Goal: Check status: Check status

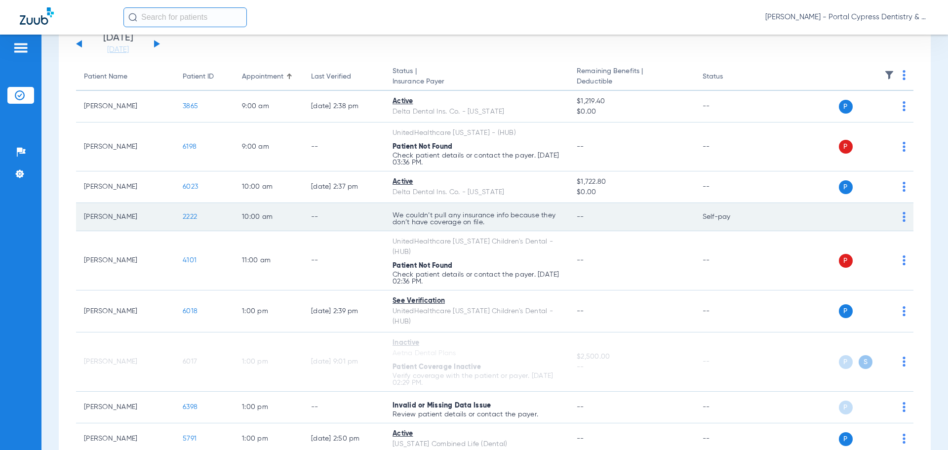
scroll to position [99, 0]
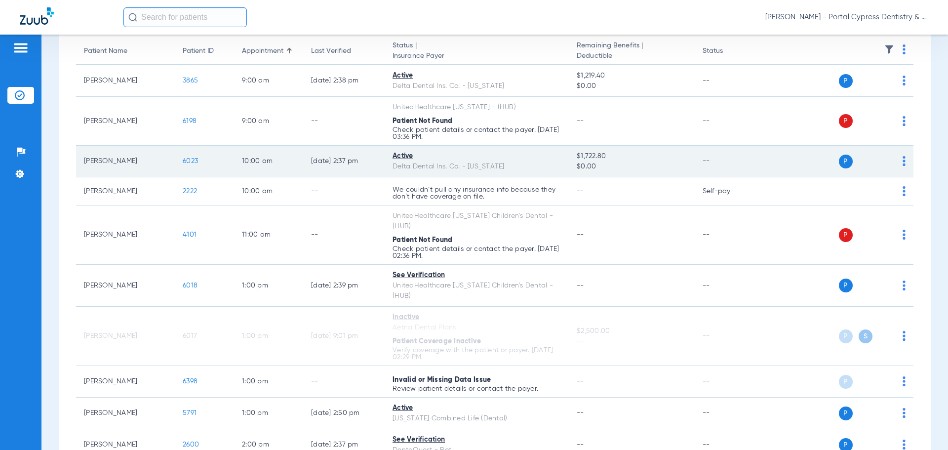
click at [190, 161] on span "6023" at bounding box center [190, 161] width 15 height 7
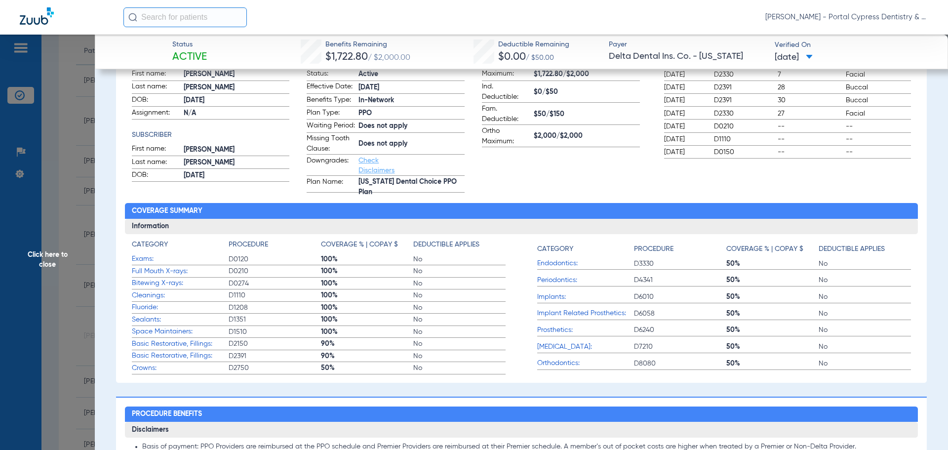
scroll to position [148, 0]
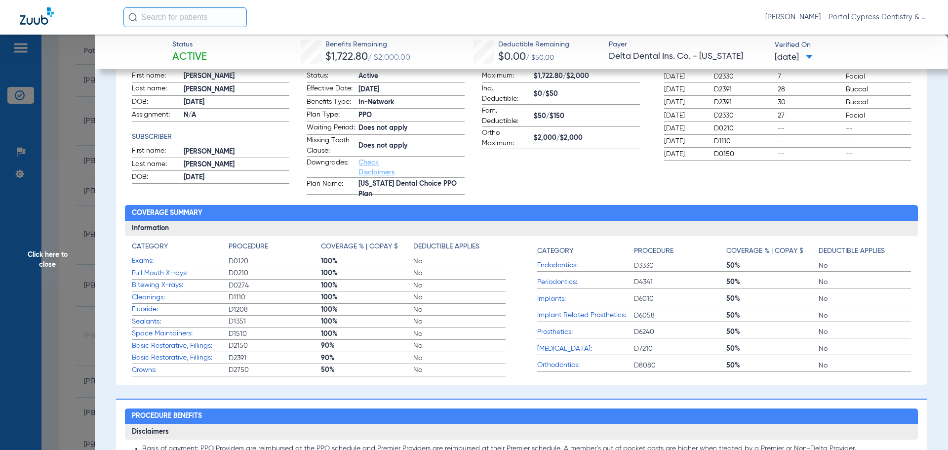
click at [152, 290] on span "Bitewing X-rays:" at bounding box center [180, 285] width 97 height 10
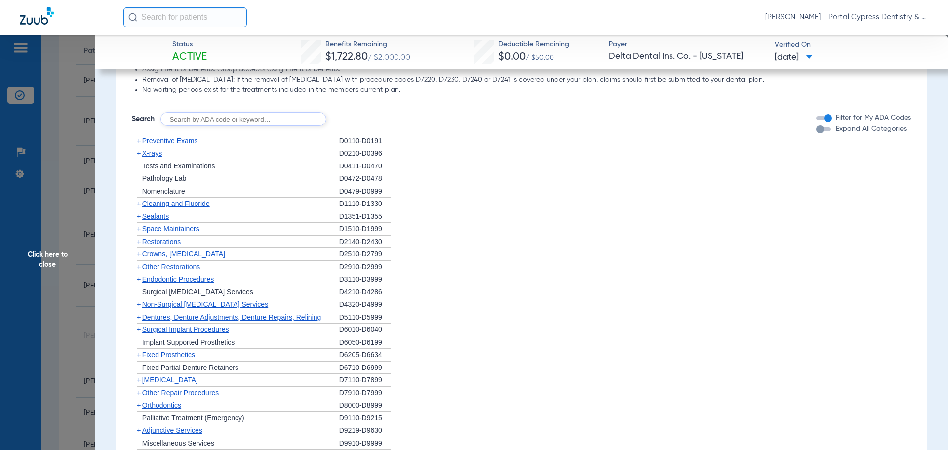
scroll to position [642, 0]
click at [151, 155] on span "X-rays" at bounding box center [152, 151] width 20 height 8
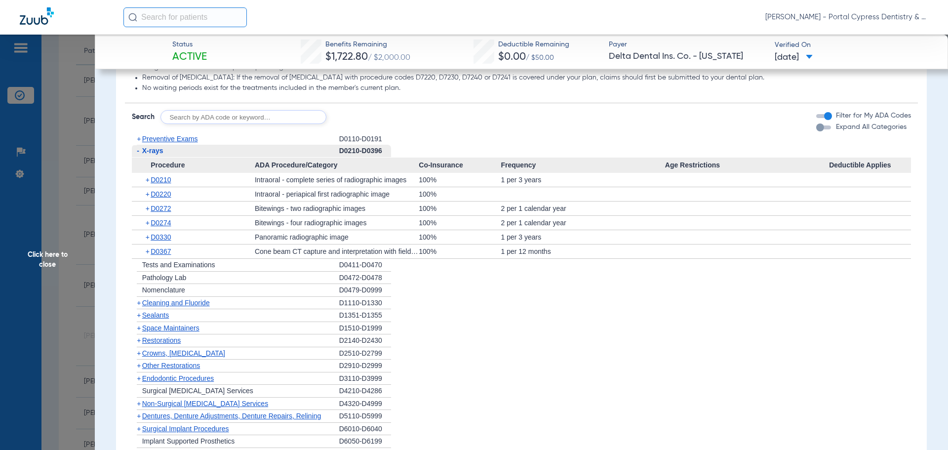
click at [186, 307] on span "Cleaning and Fluoride" at bounding box center [176, 303] width 68 height 8
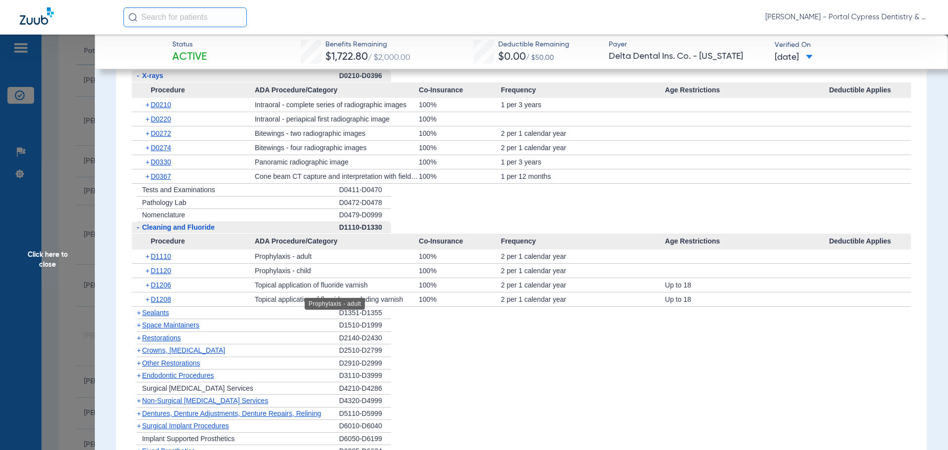
scroll to position [741, 0]
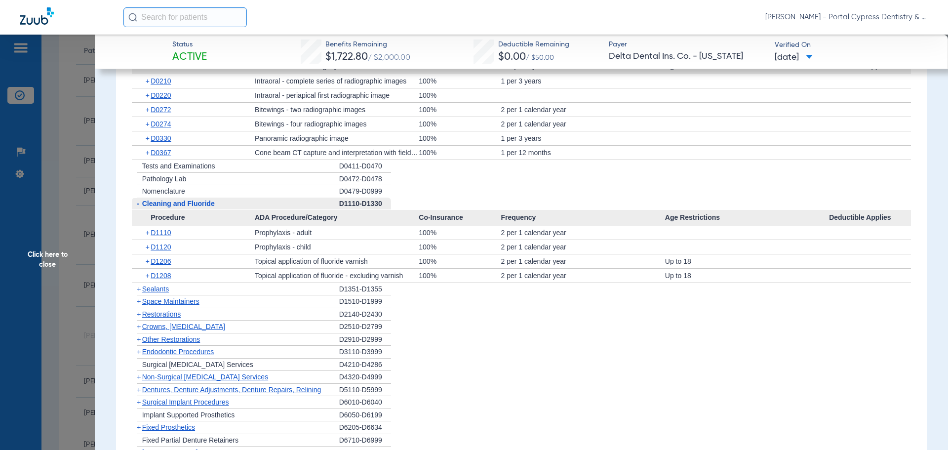
drag, startPoint x: 37, startPoint y: 262, endPoint x: 22, endPoint y: 255, distance: 16.1
click at [36, 262] on span "Click here to close" at bounding box center [47, 260] width 95 height 450
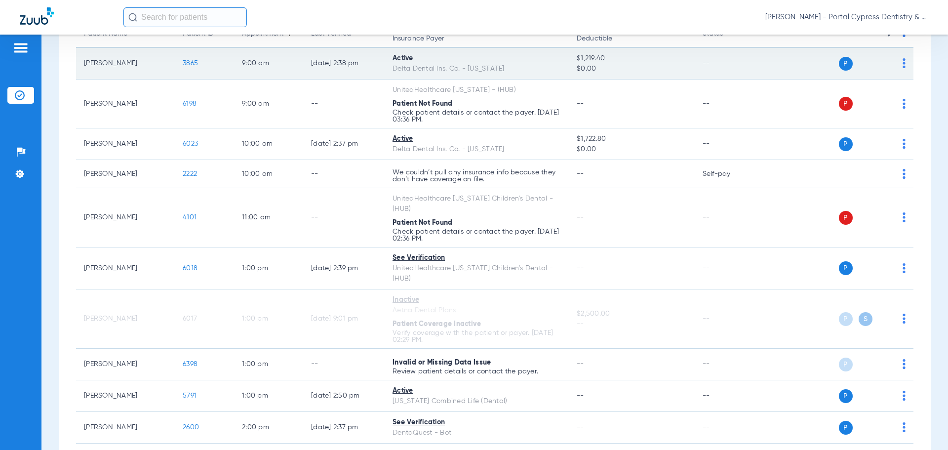
scroll to position [99, 0]
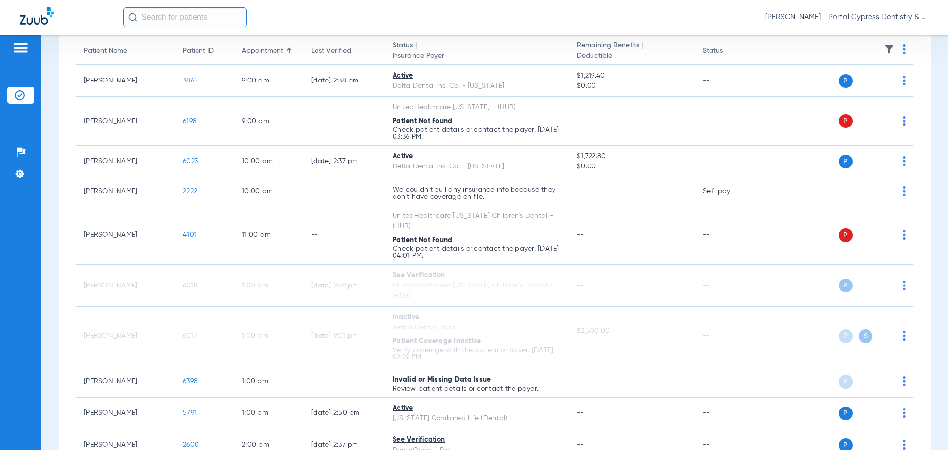
click at [160, 11] on input "text" at bounding box center [184, 17] width 123 height 20
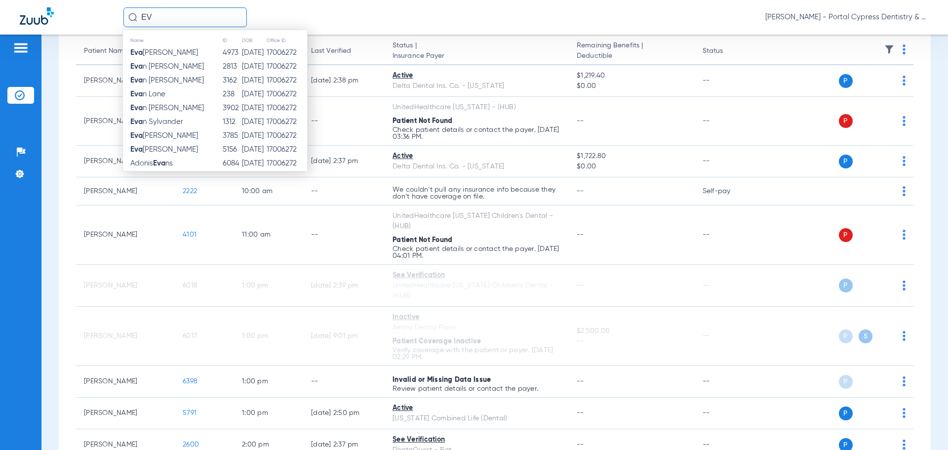
type input "E"
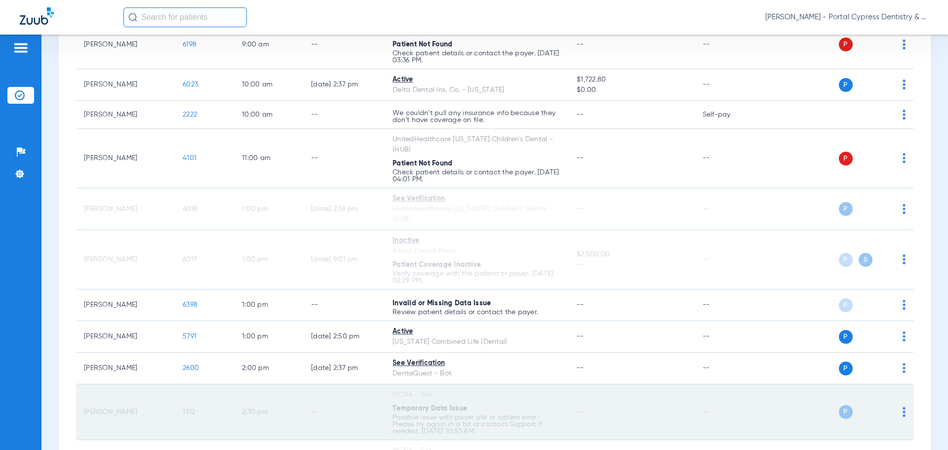
scroll to position [188, 0]
